Goal: Information Seeking & Learning: Find specific fact

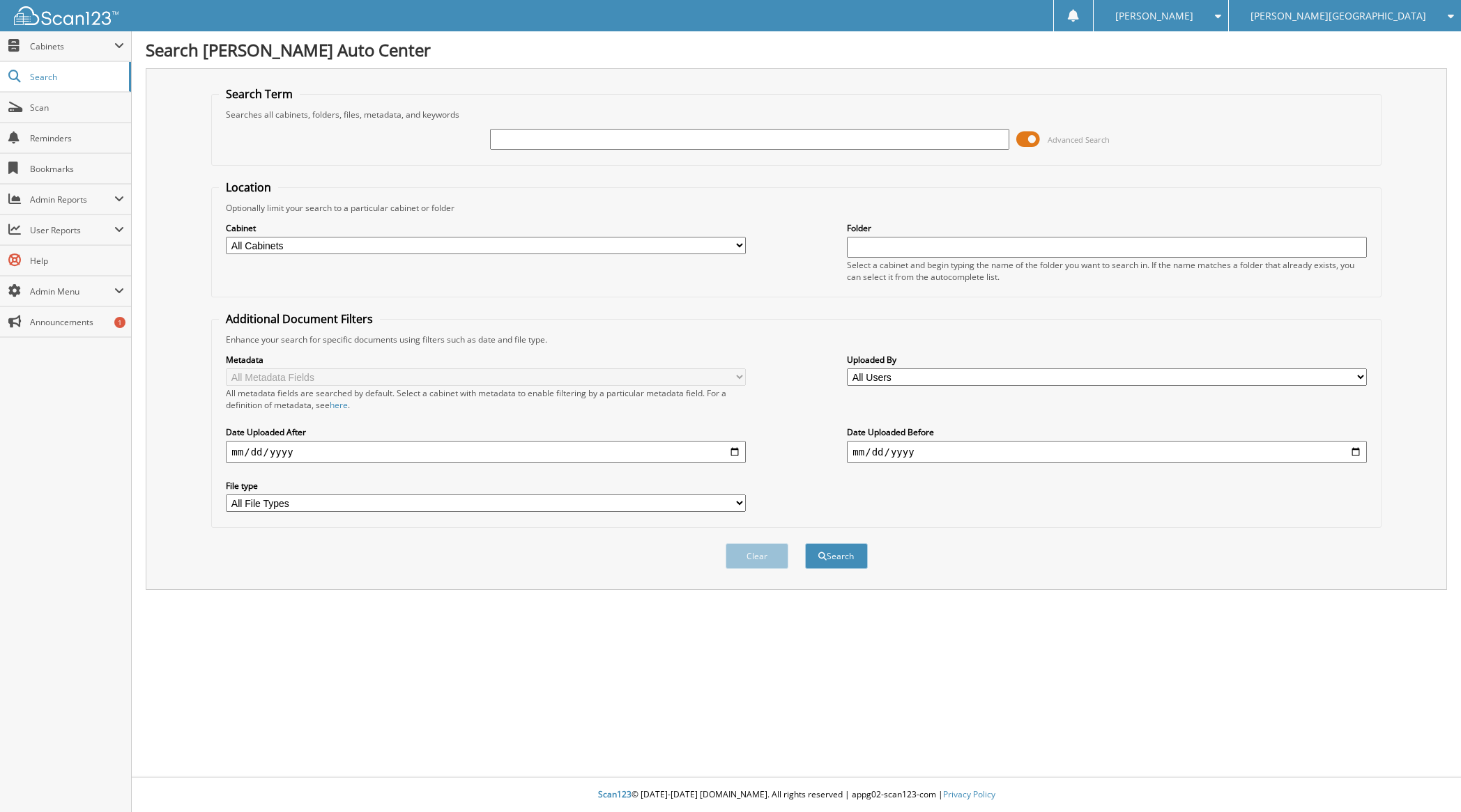
click at [540, 142] on input "text" at bounding box center [749, 139] width 520 height 21
type input "ALB"
click at [805, 544] on button "Search" at bounding box center [837, 557] width 63 height 26
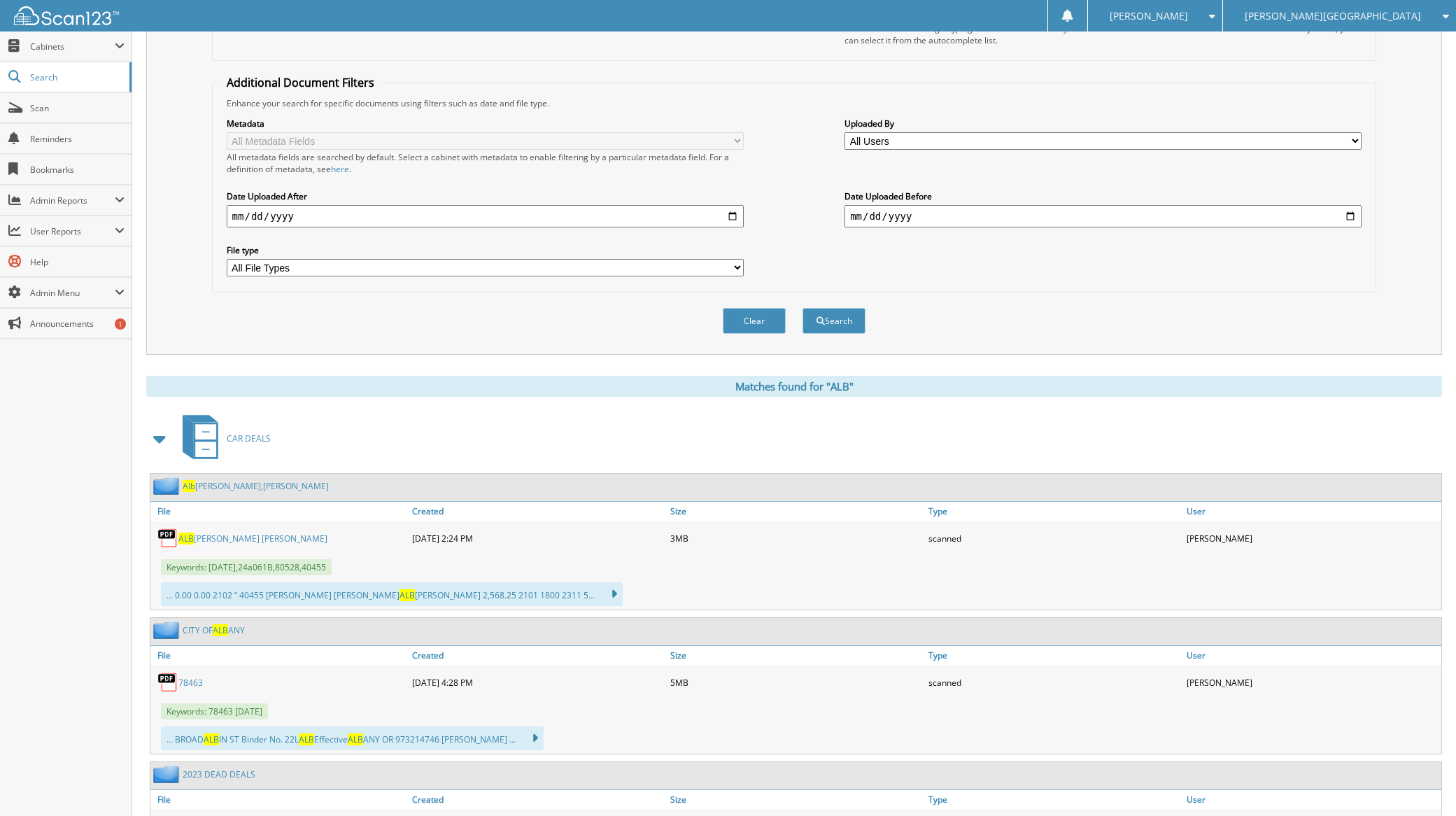
scroll to position [280, 0]
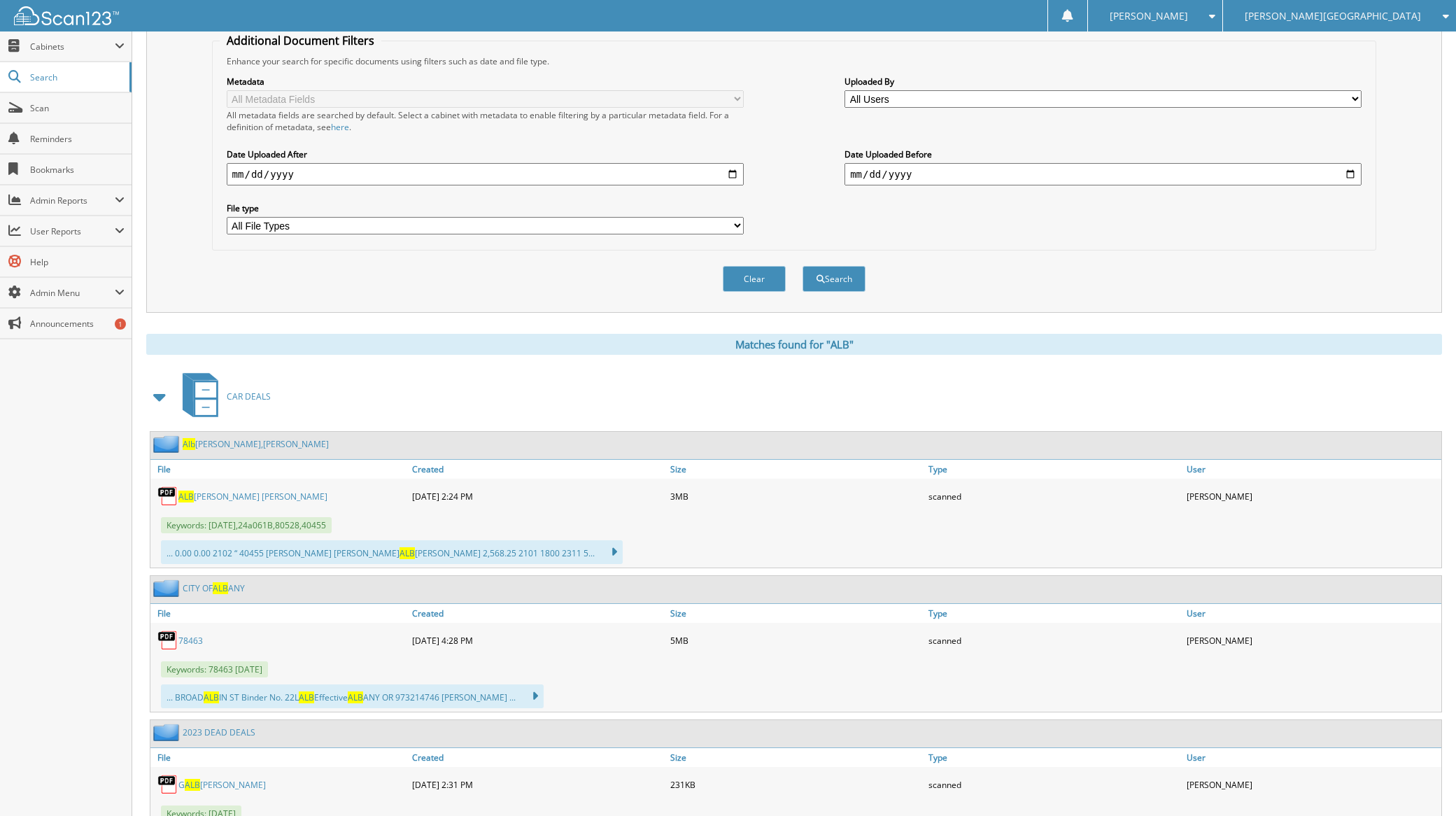
click at [158, 398] on span at bounding box center [160, 396] width 20 height 25
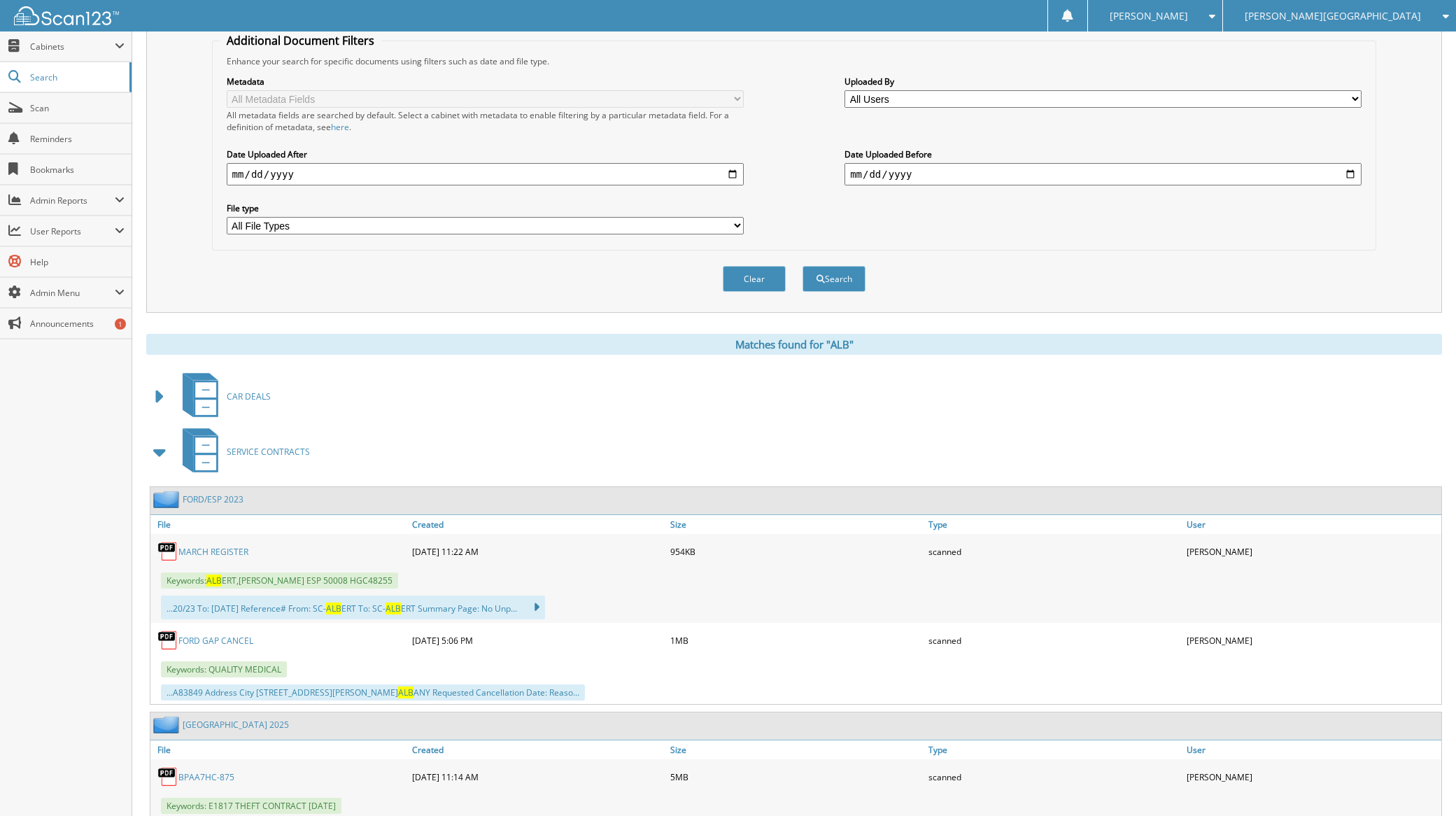
drag, startPoint x: 171, startPoint y: 453, endPoint x: 156, endPoint y: 454, distance: 15.0
click at [156, 454] on span at bounding box center [160, 453] width 28 height 34
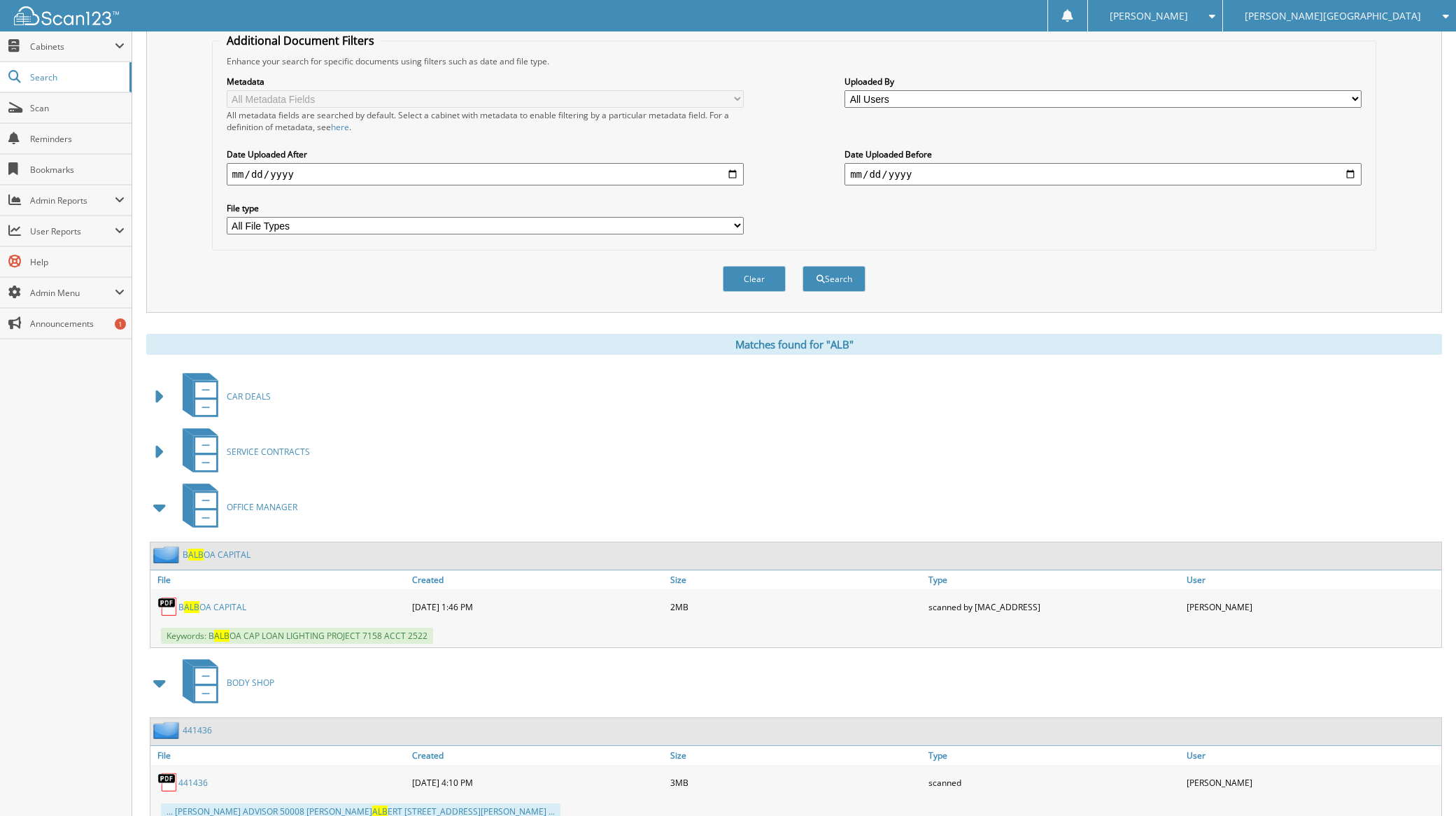
click at [162, 508] on span at bounding box center [160, 507] width 20 height 25
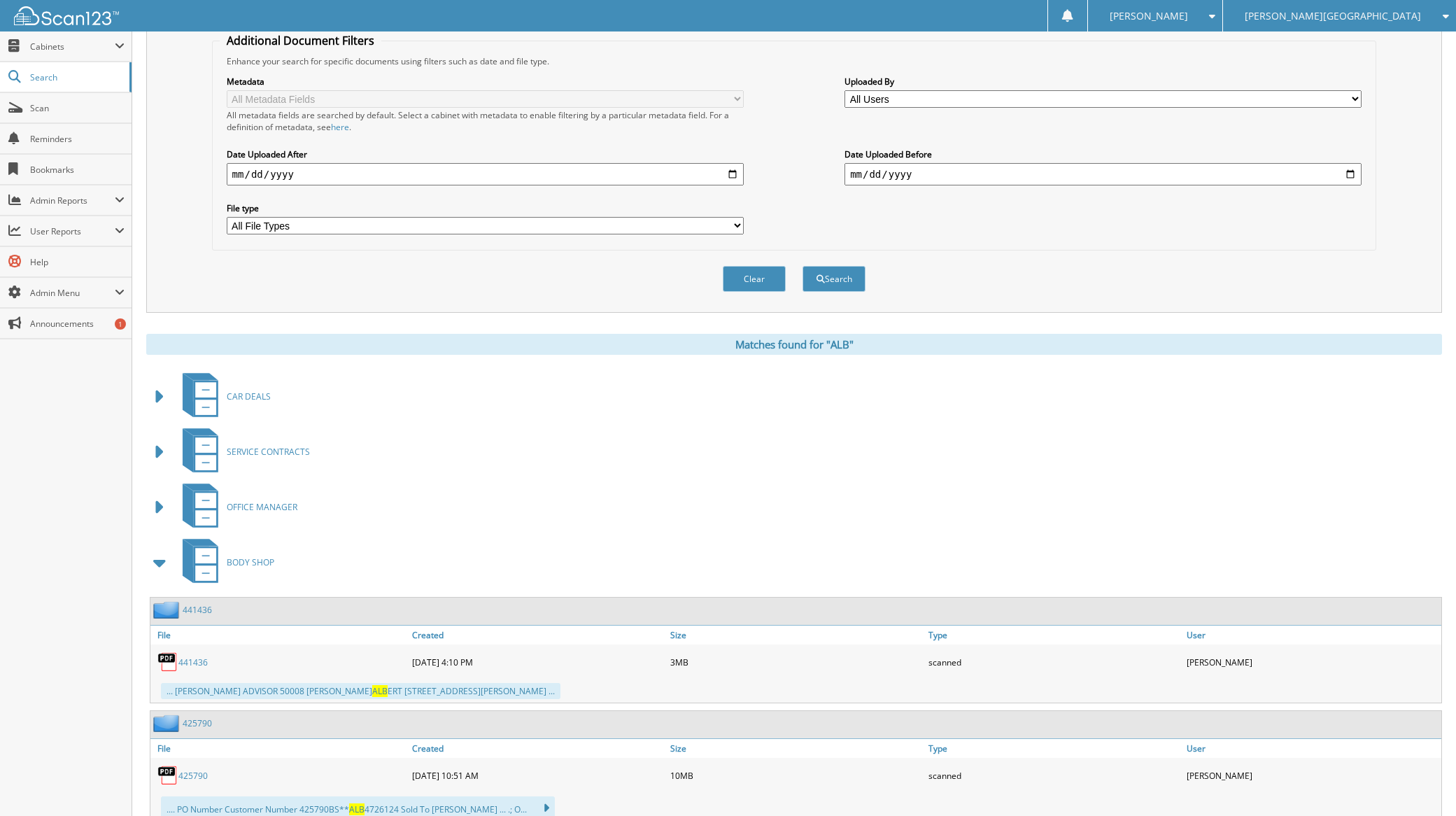
click at [166, 557] on span at bounding box center [160, 562] width 20 height 25
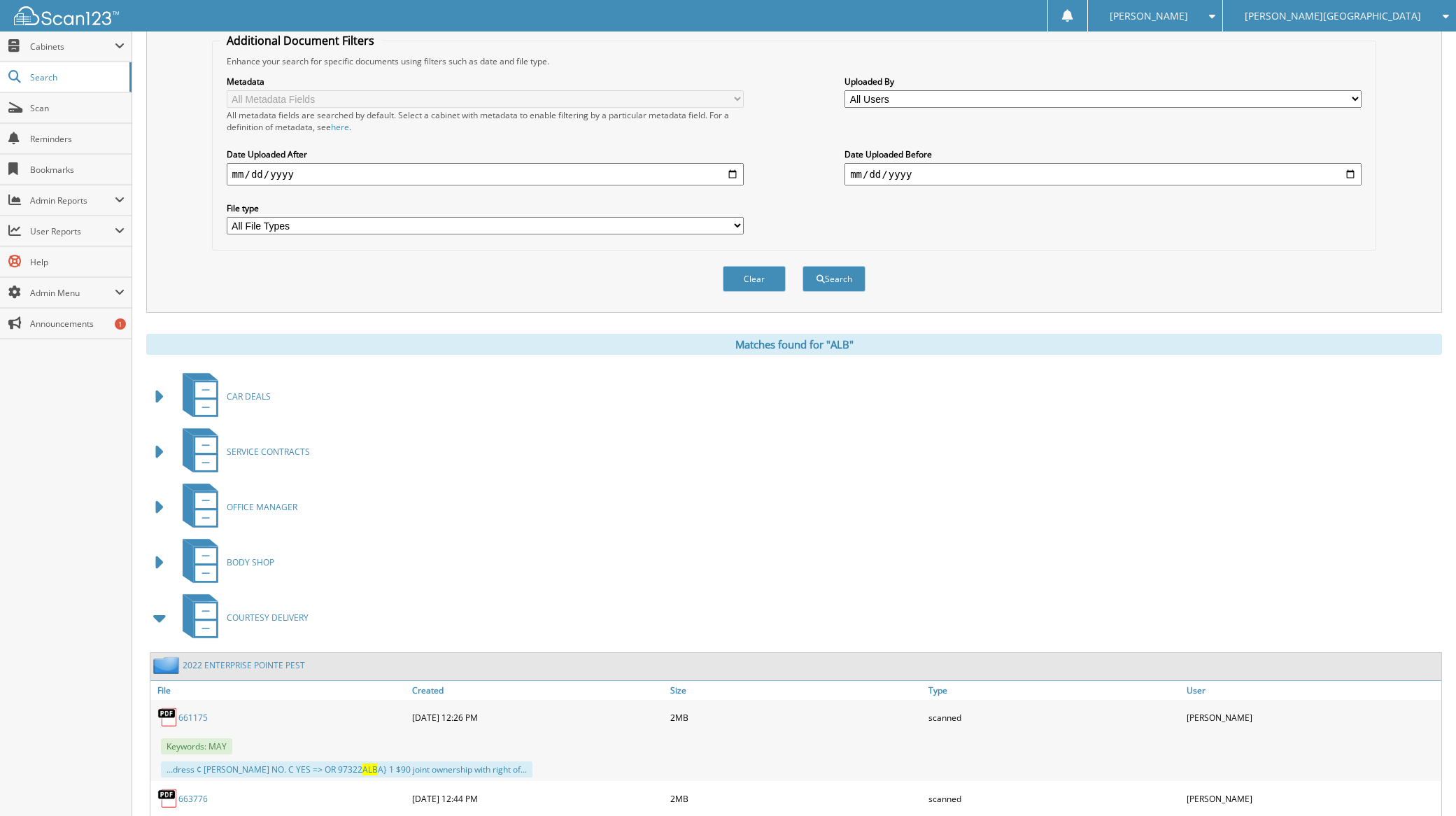
click at [162, 618] on span at bounding box center [160, 618] width 20 height 25
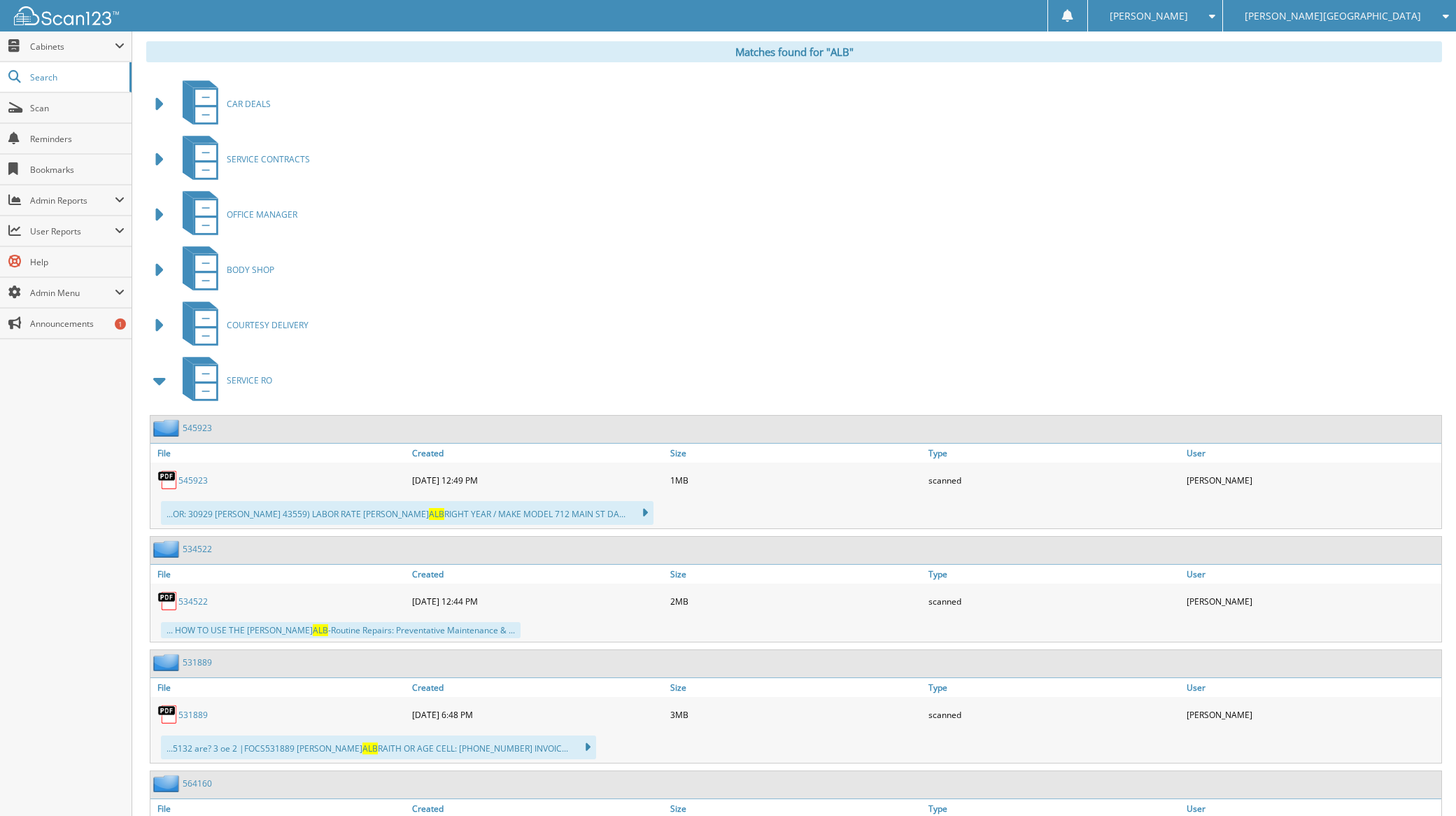
scroll to position [630, 0]
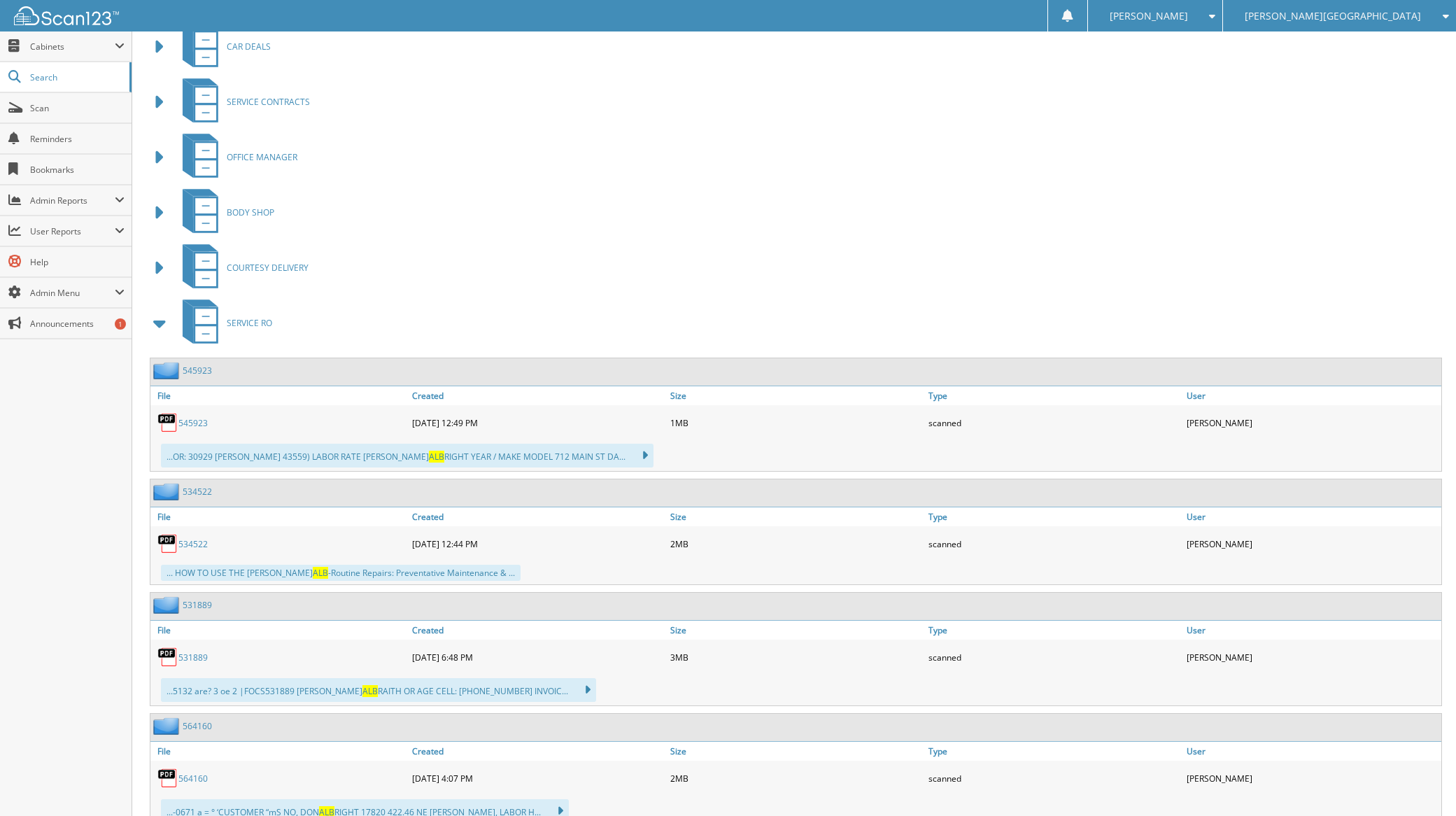
click at [161, 325] on span at bounding box center [160, 323] width 20 height 25
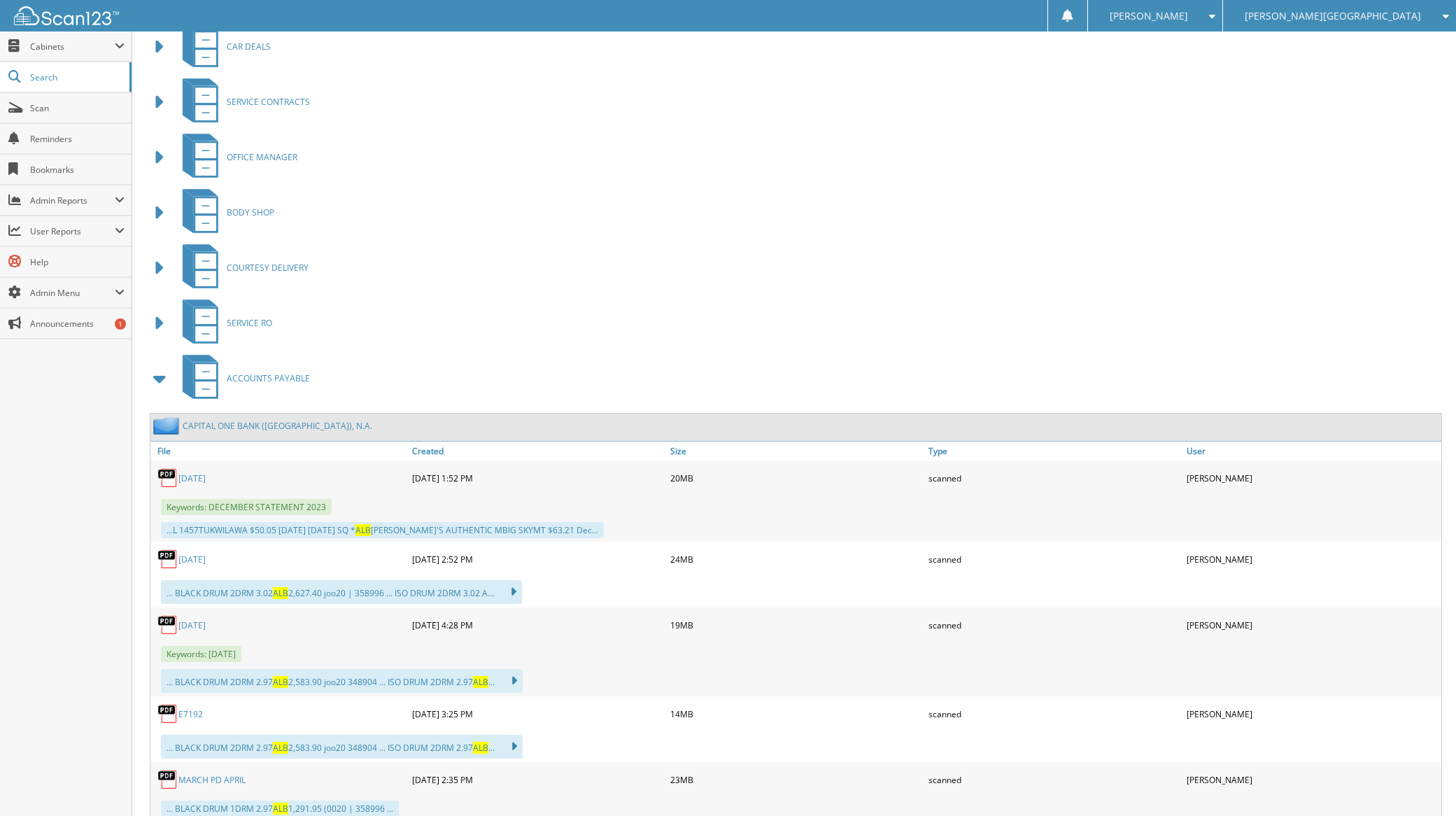
click at [161, 380] on span at bounding box center [160, 378] width 20 height 25
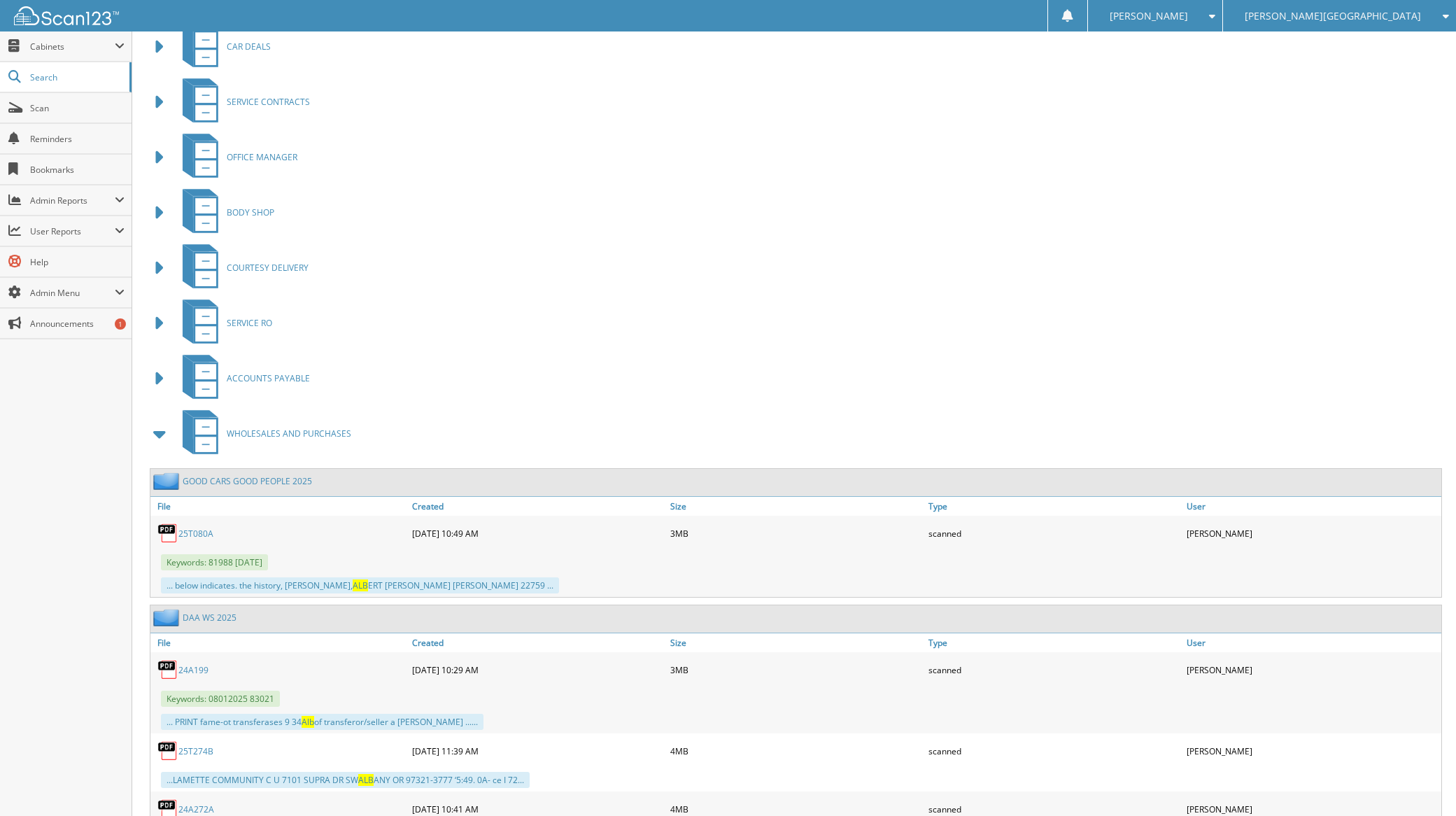
click at [165, 434] on span at bounding box center [160, 434] width 20 height 25
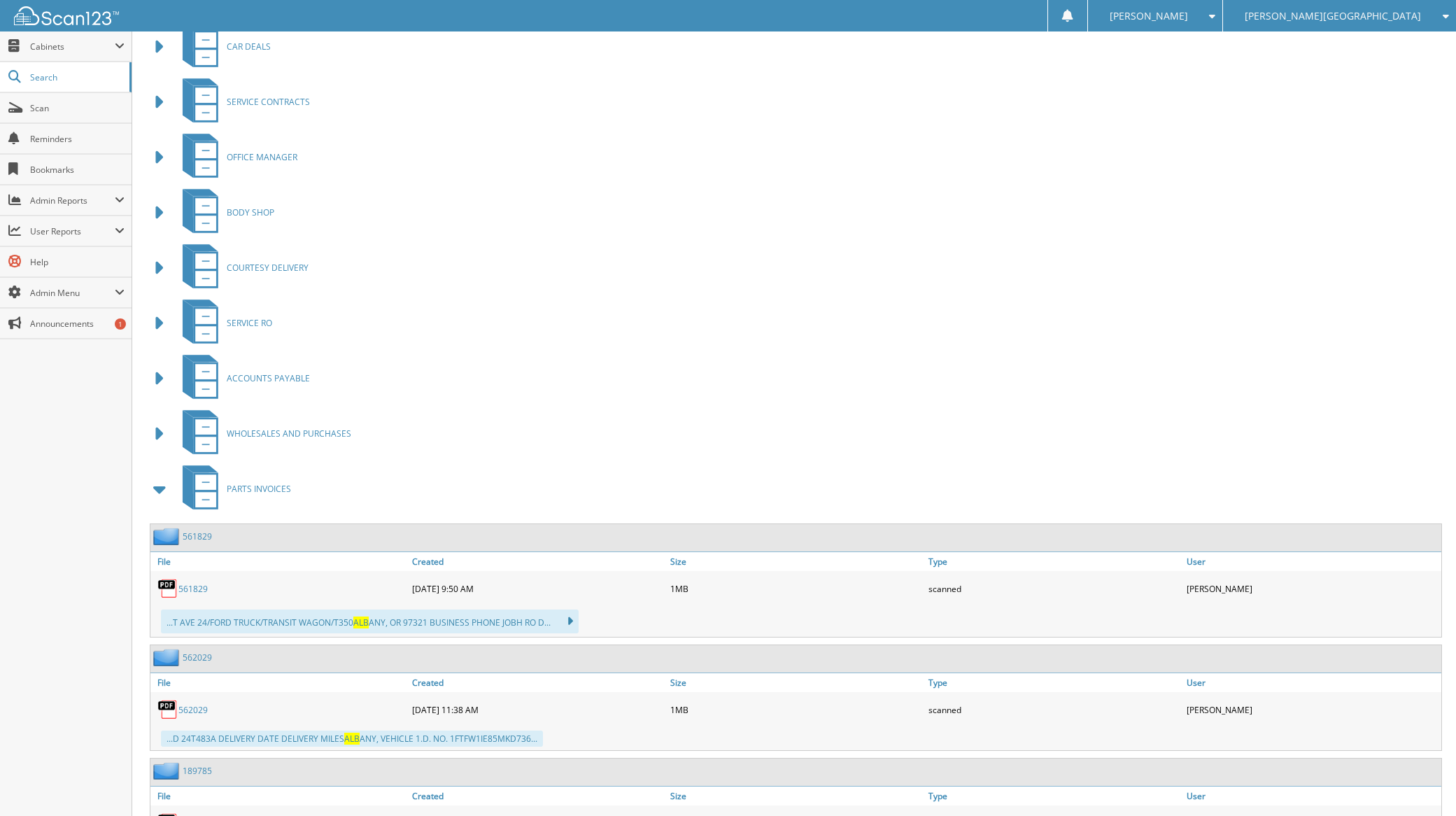
click at [165, 496] on span at bounding box center [160, 489] width 20 height 25
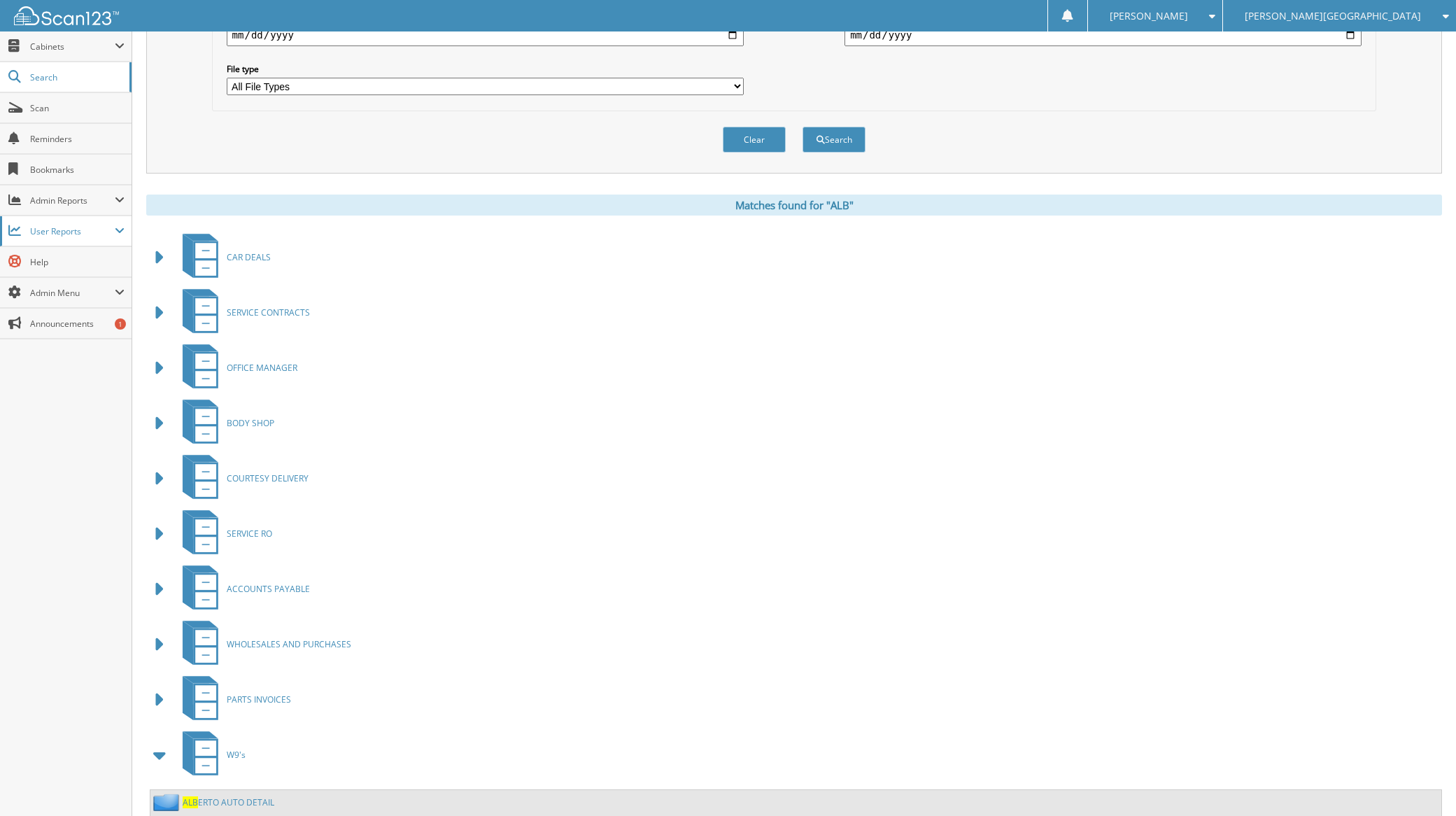
scroll to position [394, 0]
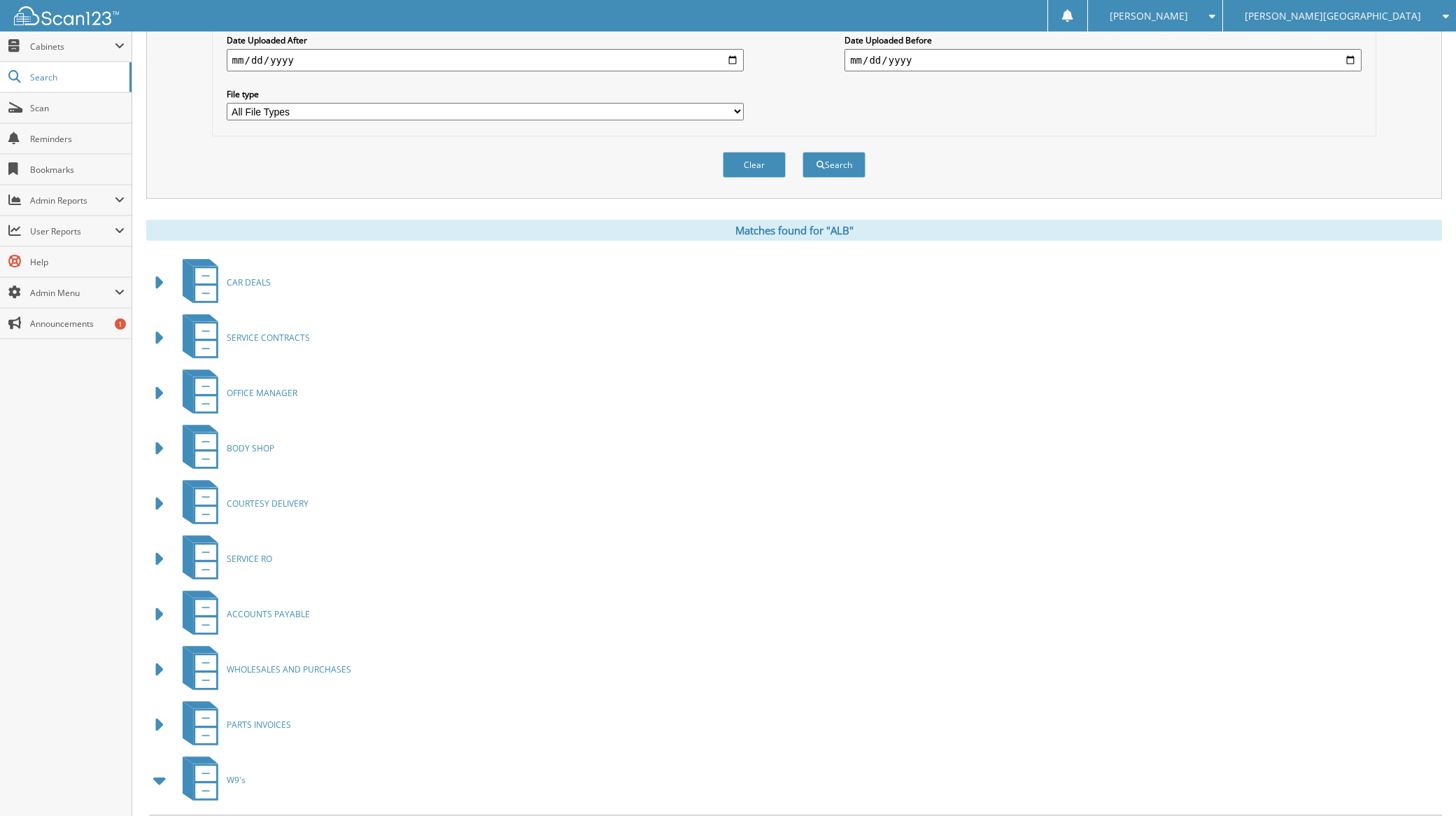
click at [61, 18] on img at bounding box center [66, 15] width 105 height 19
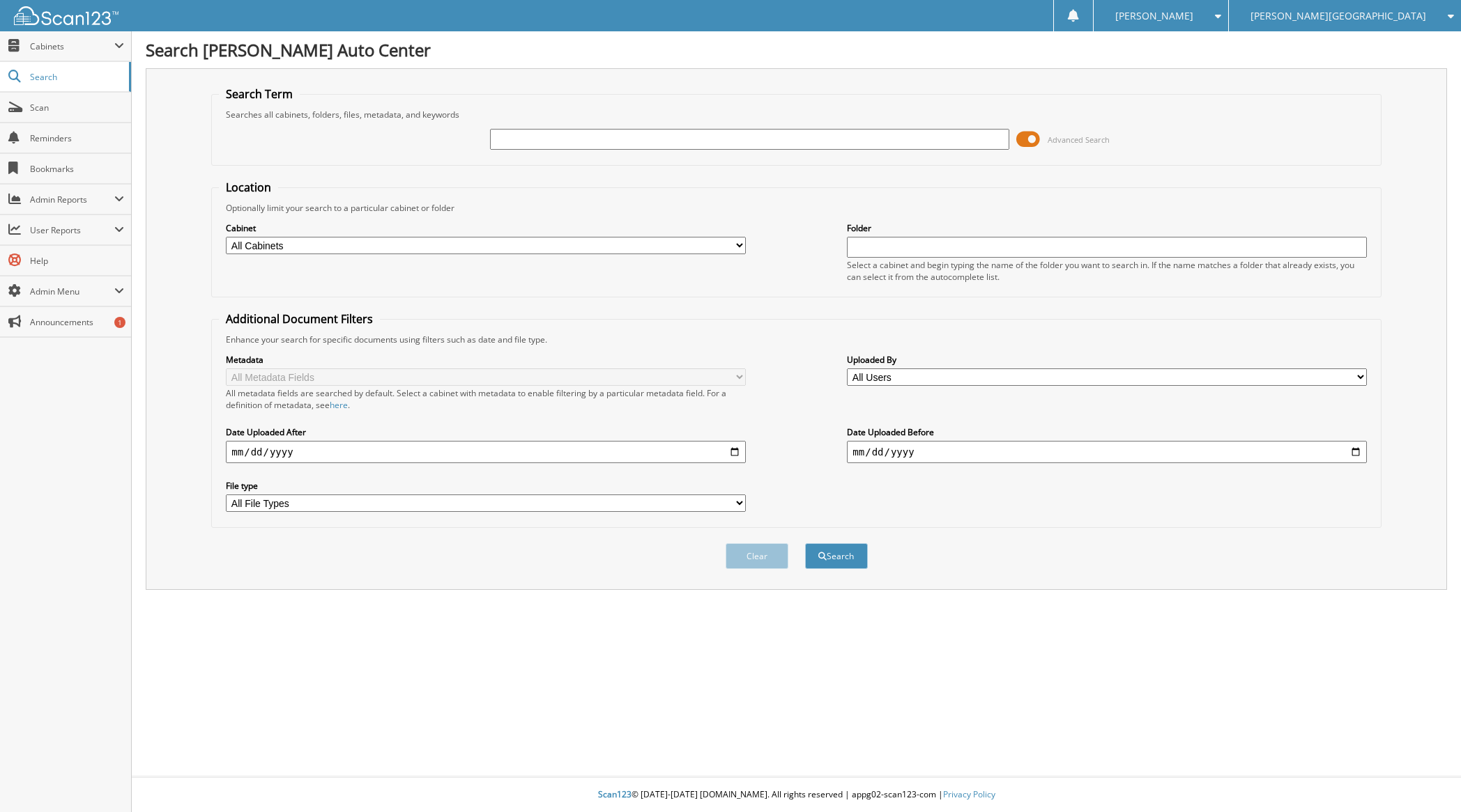
drag, startPoint x: 717, startPoint y: 66, endPoint x: 710, endPoint y: 68, distance: 7.3
click at [717, 67] on div "Search Chuck Colvin Auto Center Search Term Searches all cabinets, folders, fil…" at bounding box center [797, 406] width 1329 height 812
click at [580, 135] on input "text" at bounding box center [749, 139] width 520 height 21
click at [739, 82] on div "Search Term Searches all cabinets, folders, files, metadata, and keywords Advan…" at bounding box center [797, 329] width 1301 height 522
click at [599, 142] on input "text" at bounding box center [749, 139] width 520 height 21
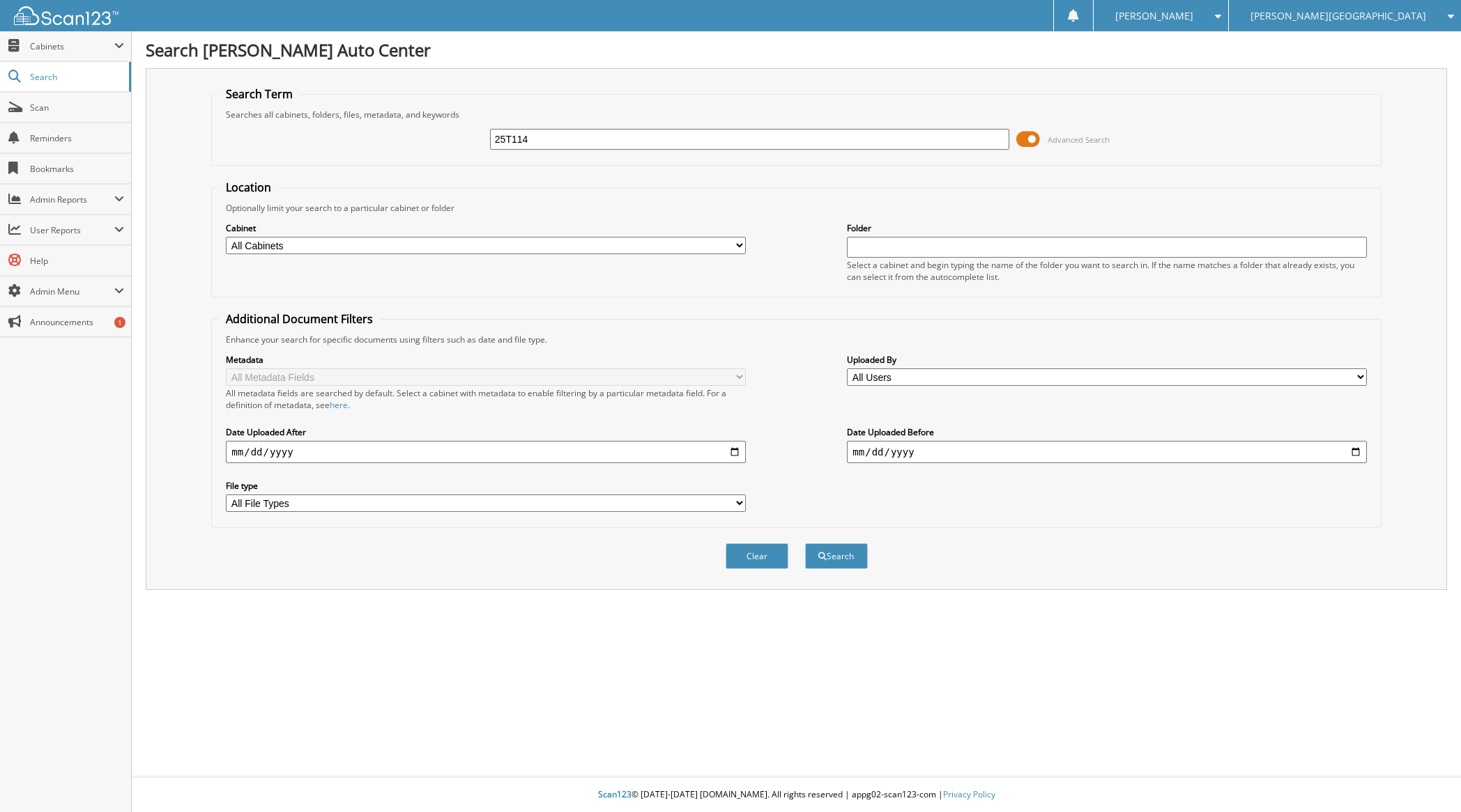
type input "25T114"
click at [805, 544] on button "Search" at bounding box center [837, 557] width 63 height 26
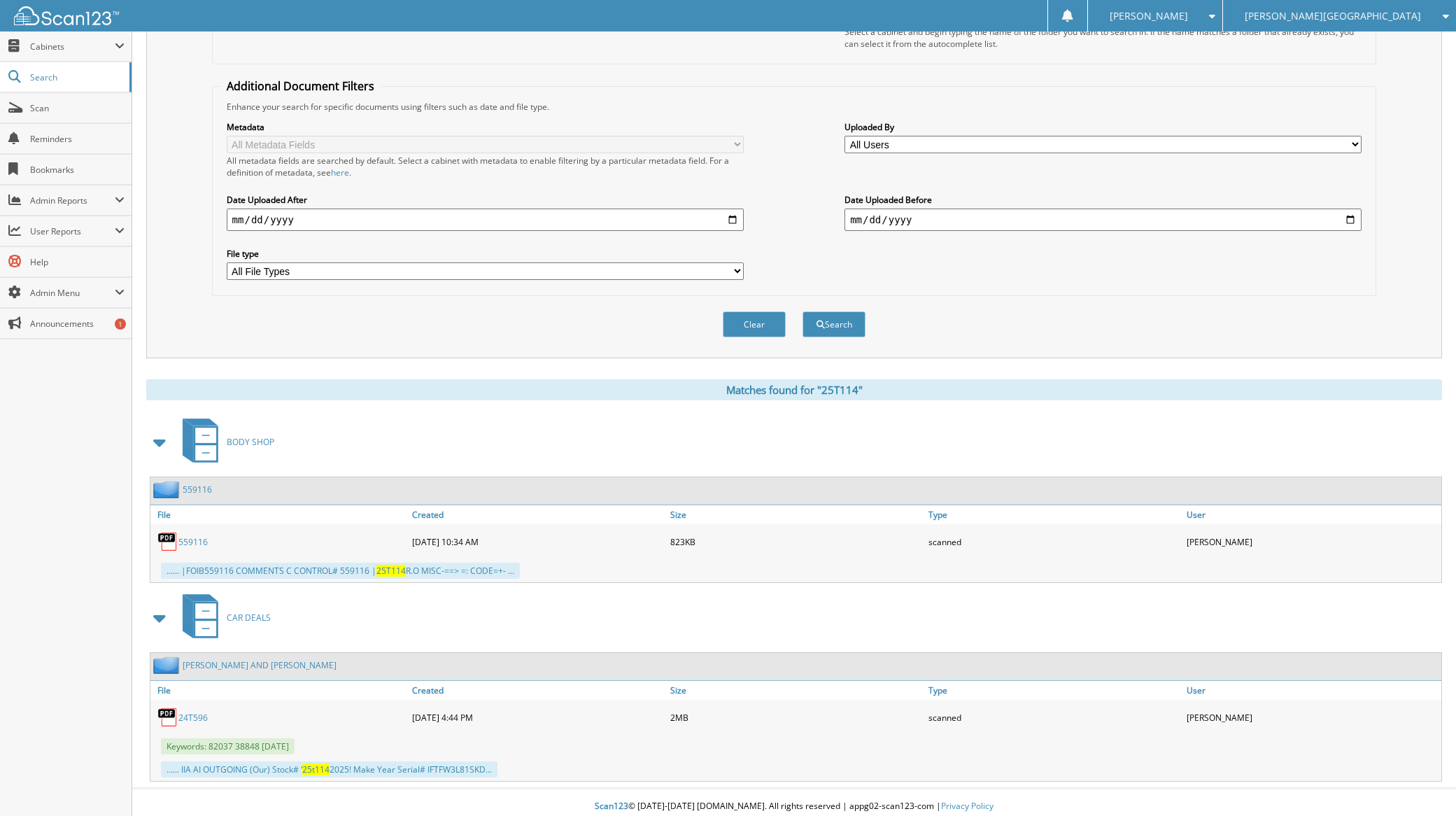
scroll to position [243, 0]
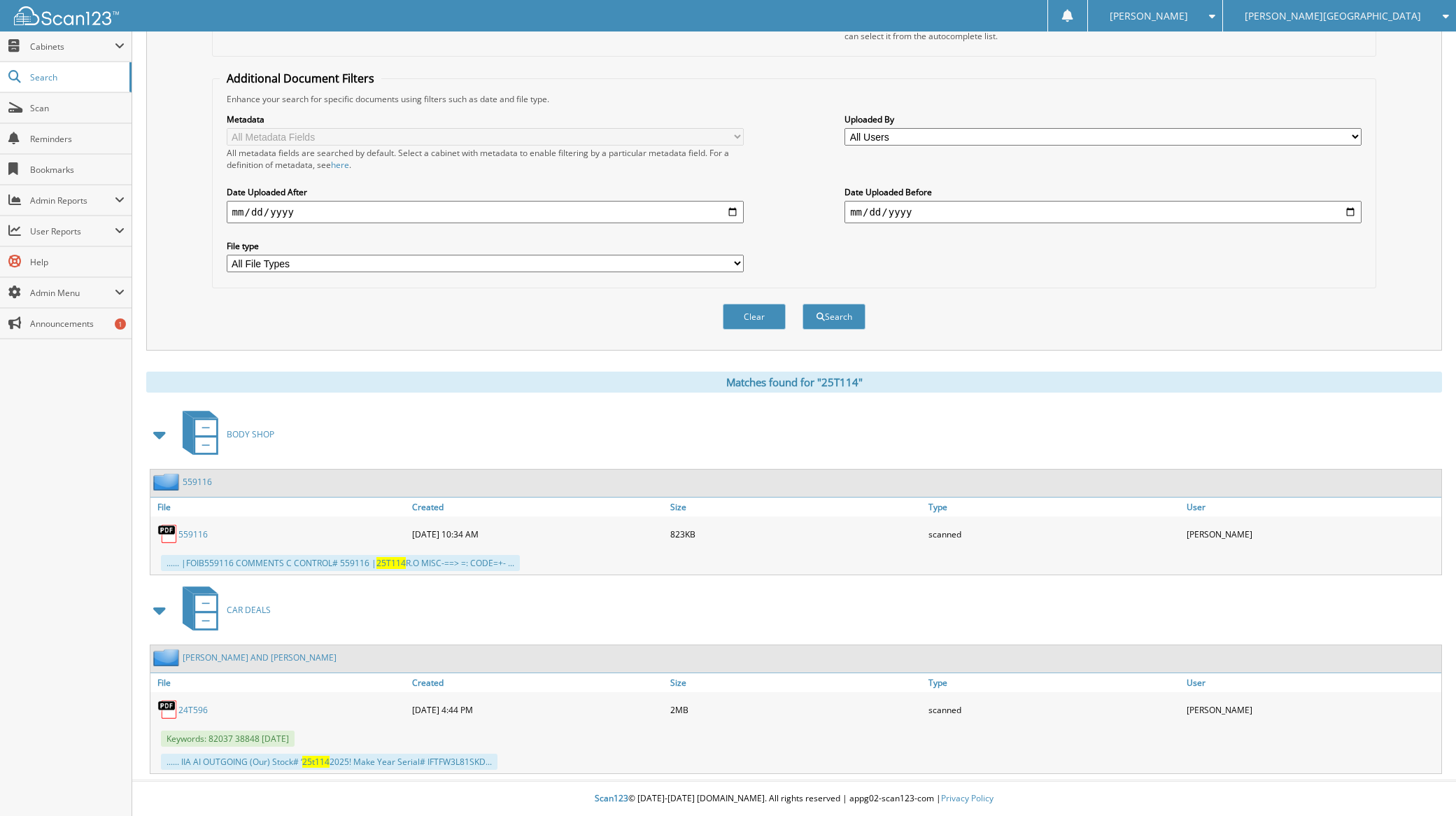
click at [513, 43] on div "Cabinet All Cabinets ACCOUNTS PAYABLE ACCOUNTS RECEIVABLE ACTIVE EMPLOYEES BODY…" at bounding box center [795, 10] width 1150 height 76
click at [937, 596] on div "CAR DEALS" at bounding box center [794, 610] width 1296 height 55
click at [196, 710] on link "24T596" at bounding box center [193, 710] width 30 height 12
click at [203, 706] on link "24T596" at bounding box center [193, 710] width 30 height 12
click at [196, 707] on link "24T596" at bounding box center [193, 710] width 30 height 12
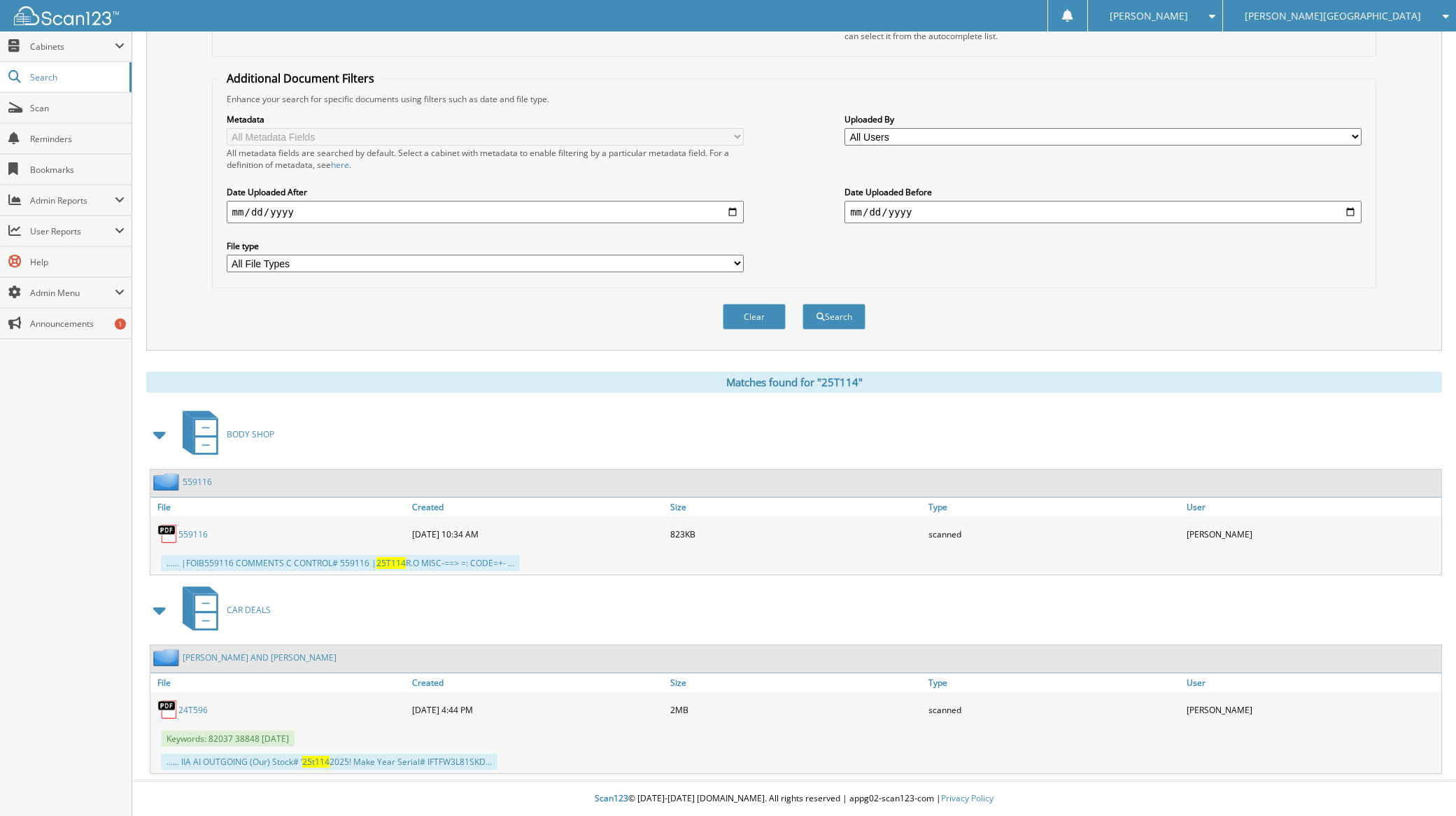
click at [805, 238] on div "Metadata All Metadata Fields All metadata fields are searched by default. Selec…" at bounding box center [795, 192] width 1150 height 175
